Goal: Information Seeking & Learning: Learn about a topic

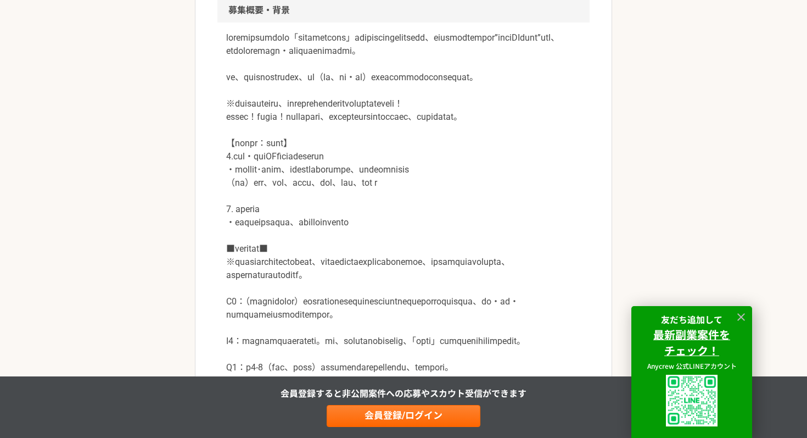
scroll to position [343, 0]
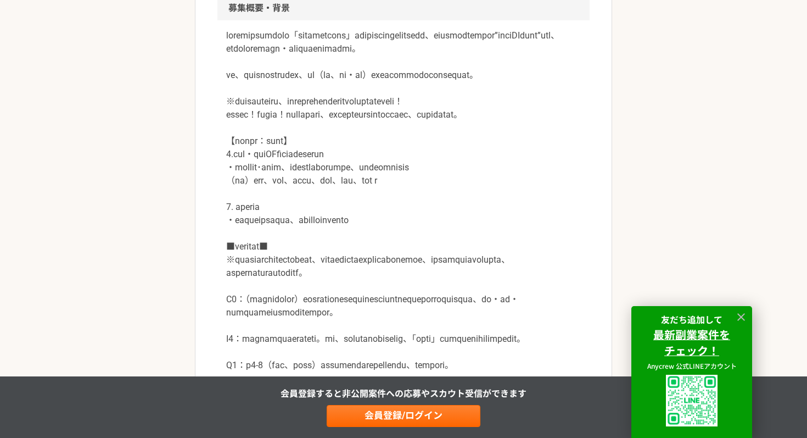
click at [243, 70] on p at bounding box center [403, 200] width 355 height 343
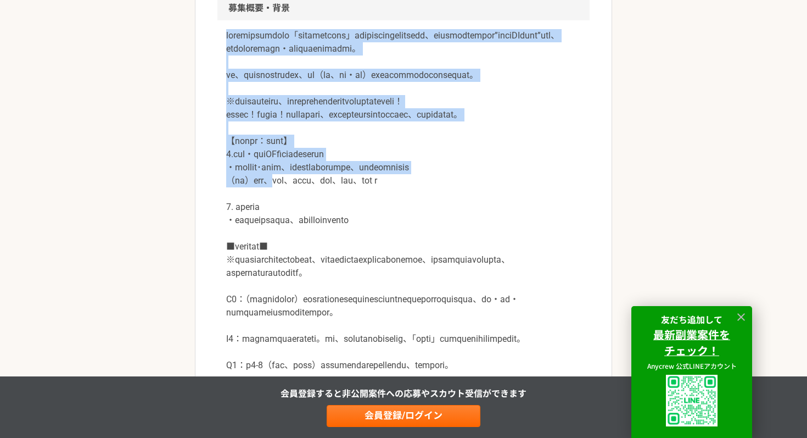
drag, startPoint x: 221, startPoint y: 39, endPoint x: 298, endPoint y: 231, distance: 206.9
click at [298, 231] on div at bounding box center [403, 206] width 372 height 373
click at [298, 231] on p at bounding box center [403, 200] width 355 height 343
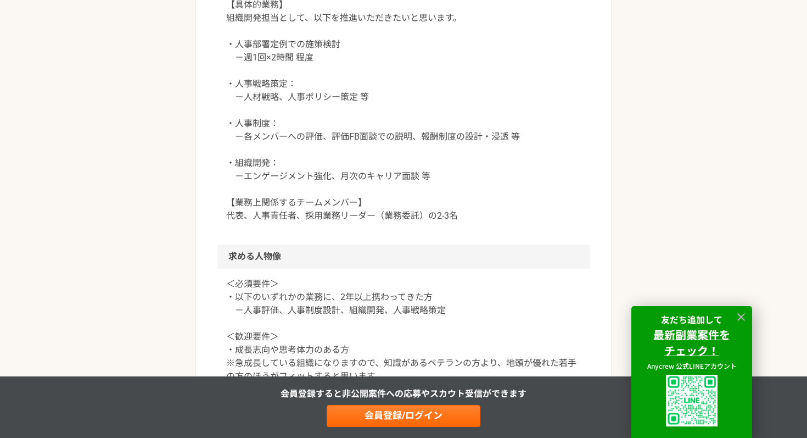
scroll to position [772, 0]
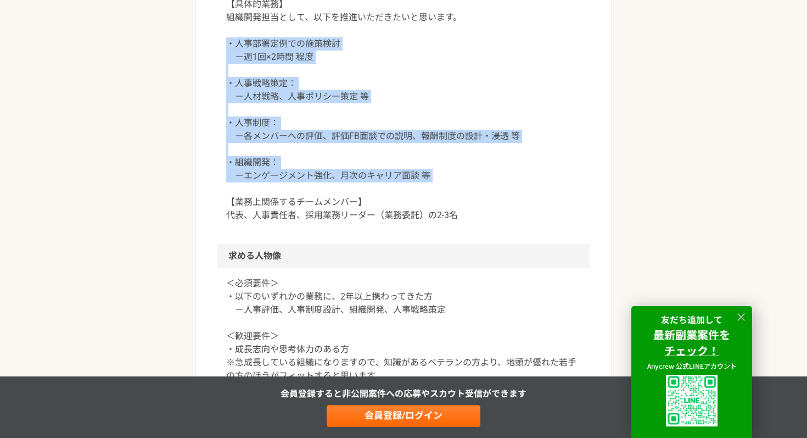
drag, startPoint x: 225, startPoint y: 145, endPoint x: 301, endPoint y: 296, distance: 169.6
click at [301, 244] on div "【具体的業務】 組織開発担当として、以下を推進いただきたいと思います。 ・​人事部署定例での施策検討 －週​1回×2時間​ 程度 ・人事戦略策定： －人材戦略…" at bounding box center [403, 116] width 372 height 255
click at [301, 222] on p "【具体的業務】 組織開発担当として、以下を推進いただきたいと思います。 ・​人事部署定例での施策検討 －週​1回×2時間​ 程度 ・人事戦略策定： －人材戦略…" at bounding box center [403, 110] width 355 height 224
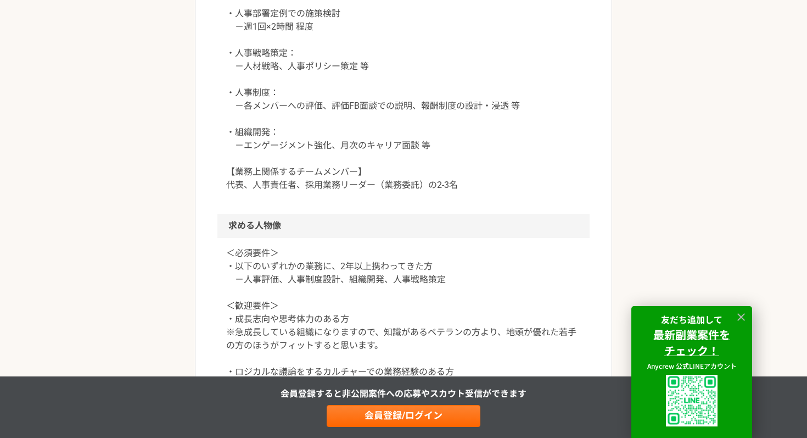
scroll to position [806, 0]
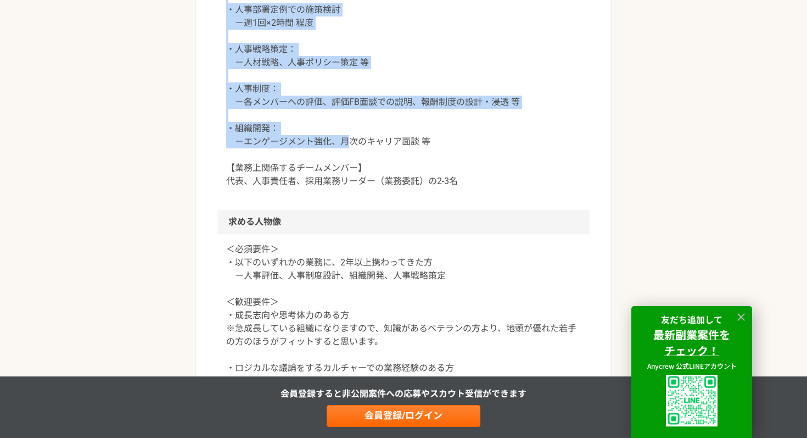
drag, startPoint x: 210, startPoint y: 87, endPoint x: 353, endPoint y: 249, distance: 215.5
click at [354, 249] on article "バックオフィス 急募　DXファームベンチャー　組織開発担当 業務委託 平日夜の稼働も可 土日祝日の稼働も可 企業名非公開（エニィクルーによる仲介） 募集職種 …" at bounding box center [403, 99] width 417 height 1655
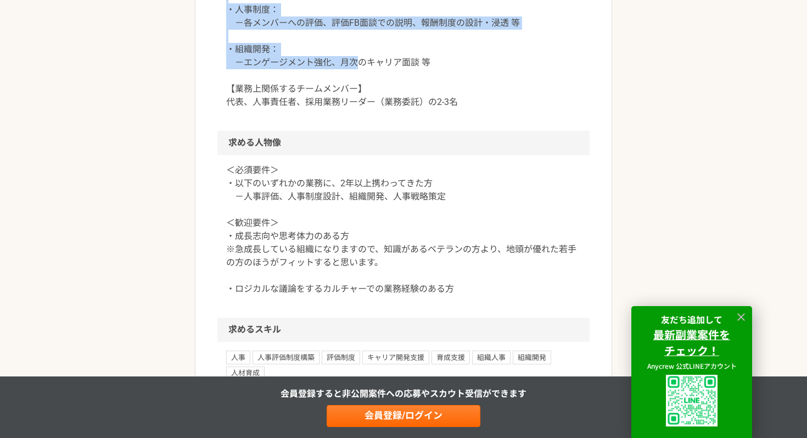
scroll to position [1036, 0]
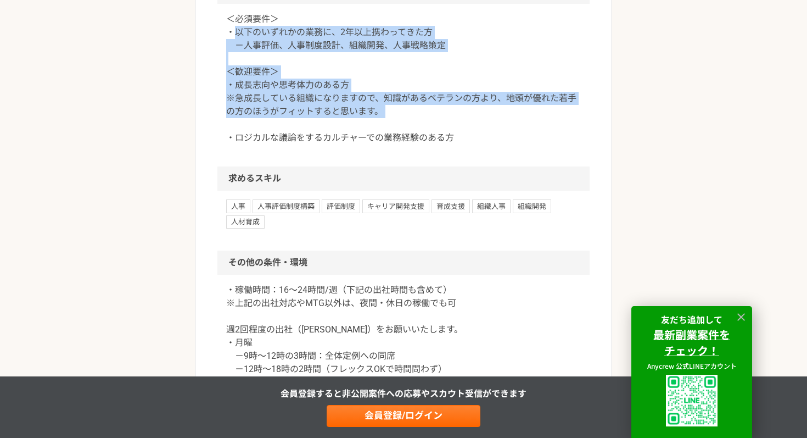
drag, startPoint x: 232, startPoint y: 141, endPoint x: 417, endPoint y: 233, distance: 206.5
click at [417, 144] on p "＜必須要件＞ ・以下のいずれかの業務に、2年以上携わってきた方 －人事評価、人事制度設計、組織開発、人事戦略策定 ＜歓迎要件＞ ・成長志向や思考体力のある方 …" at bounding box center [403, 79] width 355 height 132
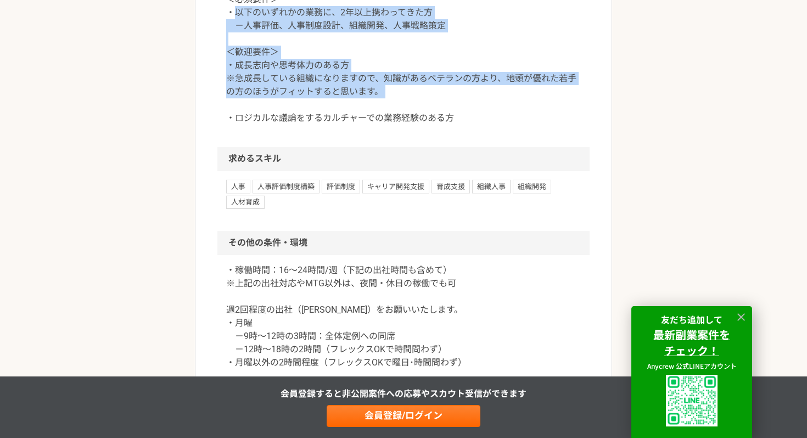
scroll to position [1060, 0]
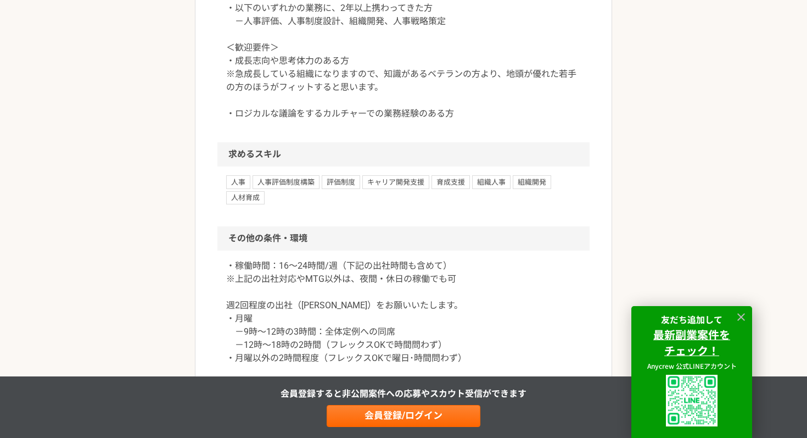
click at [417, 142] on div "＜必須要件＞ ・以下のいずれかの業務に、2年以上携わってきた方 －人事評価、人事制度設計、組織開発、人事戦略策定 ＜歓迎要件＞ ・成長志向や思考体力のある方 …" at bounding box center [403, 61] width 372 height 162
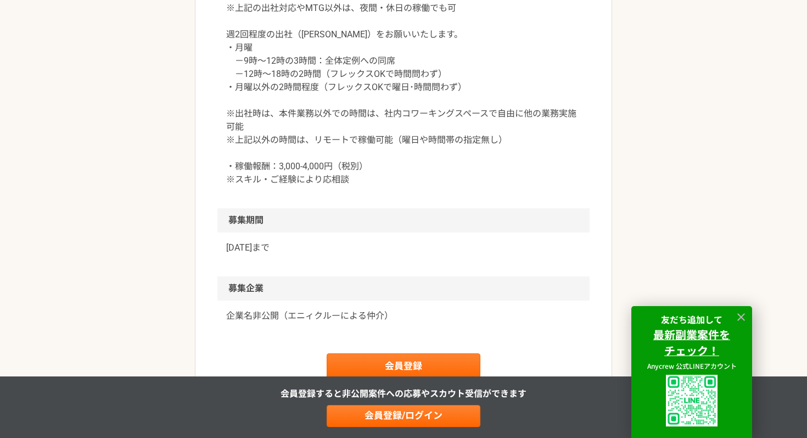
scroll to position [1363, 0]
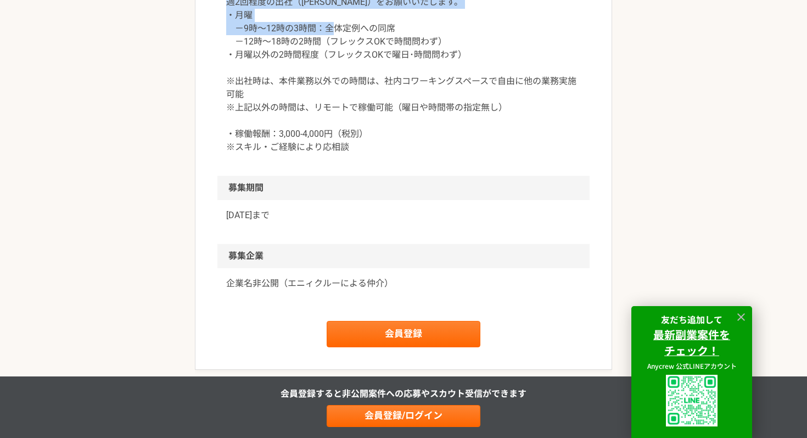
drag, startPoint x: 219, startPoint y: 111, endPoint x: 400, endPoint y: 133, distance: 181.9
click at [400, 133] on div "・稼働時間：16～24時間/週（下記の出社時間も含めて） ※上記の出社対応やMTG以外は、夜間・休日の稼働でも可 週2回程度の出社（[PERSON_NAME]…" at bounding box center [403, 61] width 372 height 228
click at [400, 133] on p "・稼働時間：16～24時間/週（下記の出社時間も含めて） ※上記の出社対応やMTG以外は、夜間・休日の稼働でも可 週2回程度の出社（[PERSON_NAME]…" at bounding box center [403, 55] width 355 height 198
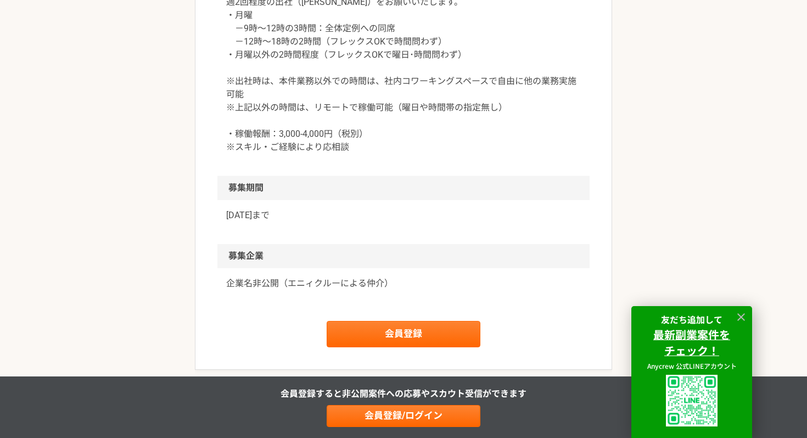
click at [400, 133] on p "・稼働時間：16～24時間/週（下記の出社時間も含めて） ※上記の出社対応やMTG以外は、夜間・休日の稼働でも可 週2回程度の出社（[PERSON_NAME]…" at bounding box center [403, 55] width 355 height 198
click at [407, 154] on p "・稼働時間：16～24時間/週（下記の出社時間も含めて） ※上記の出社対応やMTG以外は、夜間・休日の稼働でも可 週2回程度の出社（[PERSON_NAME]…" at bounding box center [403, 55] width 355 height 198
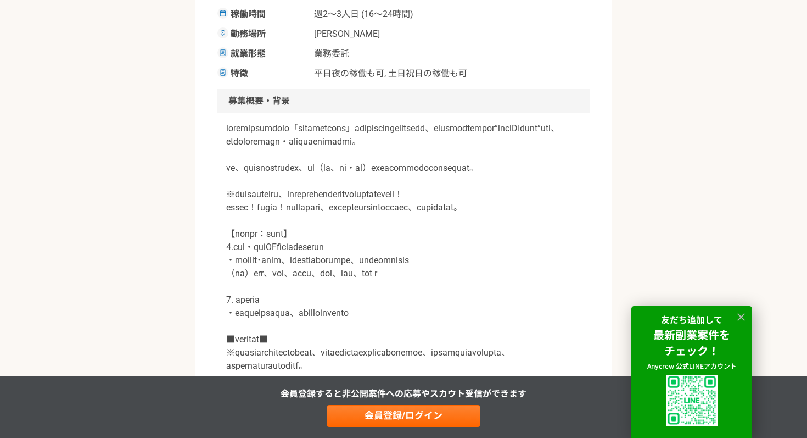
scroll to position [118, 0]
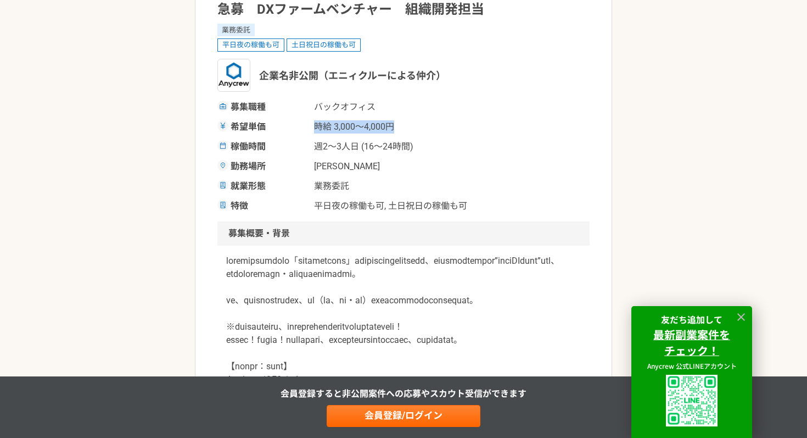
drag, startPoint x: 309, startPoint y: 131, endPoint x: 431, endPoint y: 131, distance: 123.0
click at [431, 131] on div "希望単価 時給 3,000〜4,000円" at bounding box center [403, 126] width 372 height 13
